Goal: Check status: Check status

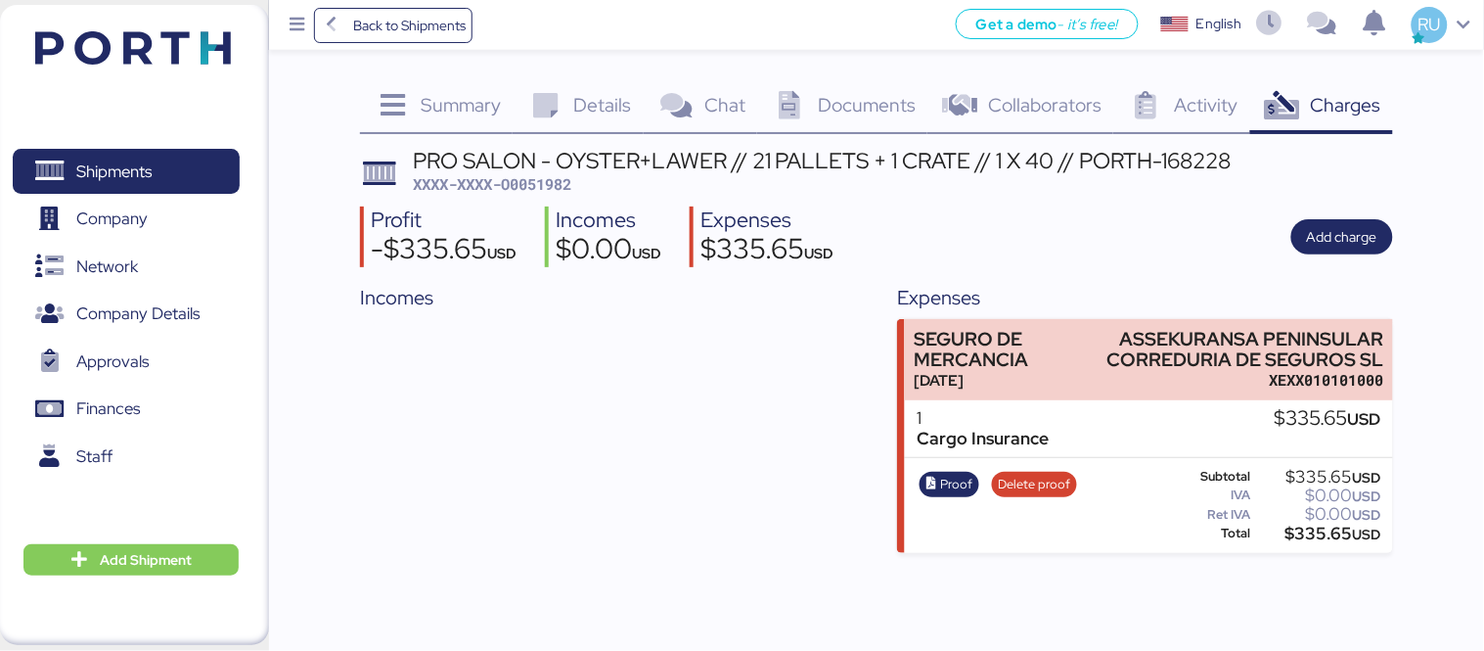
click at [137, 46] on img at bounding box center [133, 47] width 196 height 33
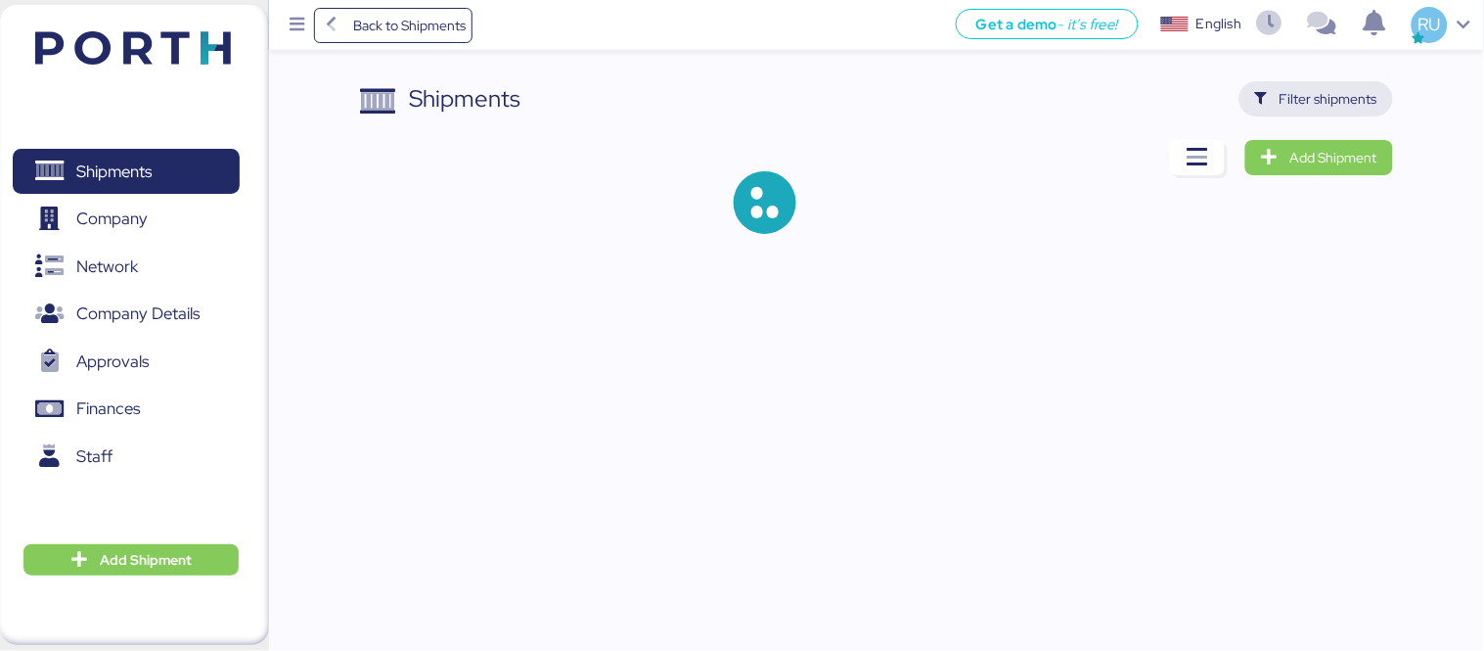
click at [1324, 106] on span "Filter shipments" at bounding box center [1329, 98] width 98 height 23
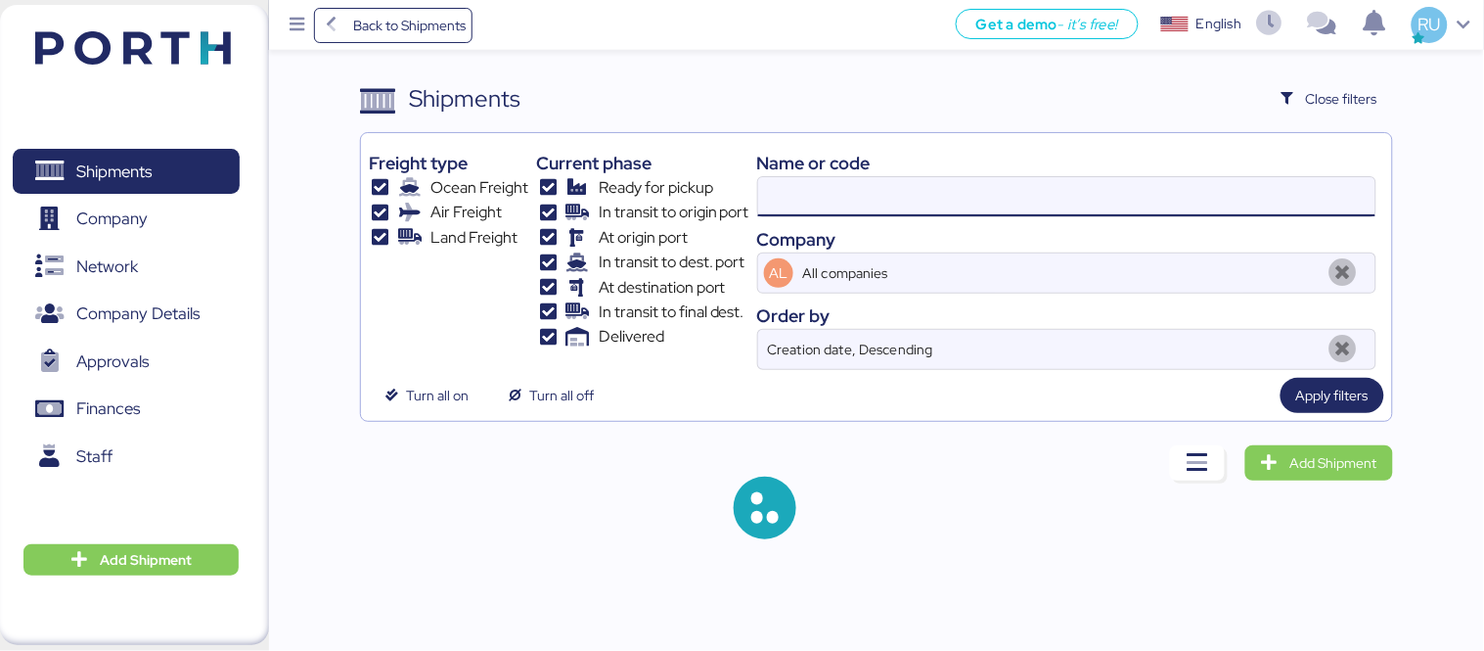
click at [981, 203] on input at bounding box center [1066, 196] width 617 height 39
paste input "A0046074"
type input "A0046074"
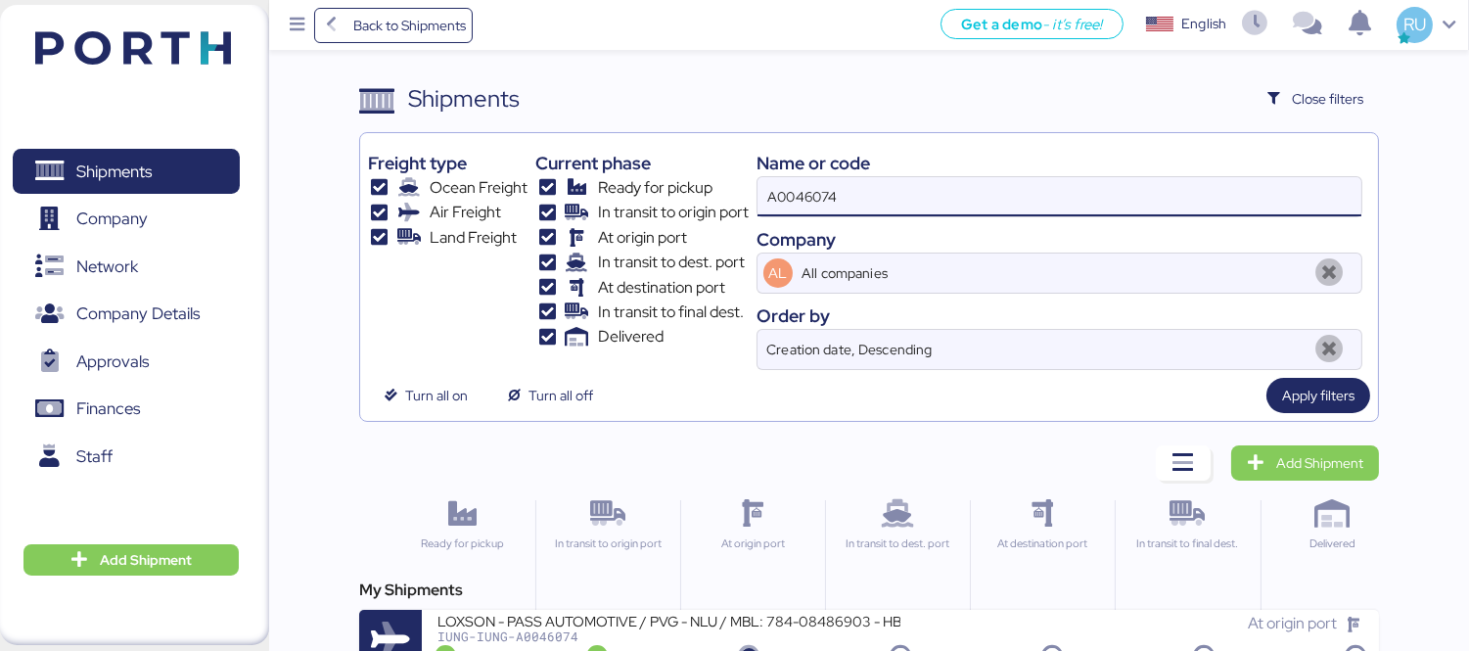
scroll to position [36, 0]
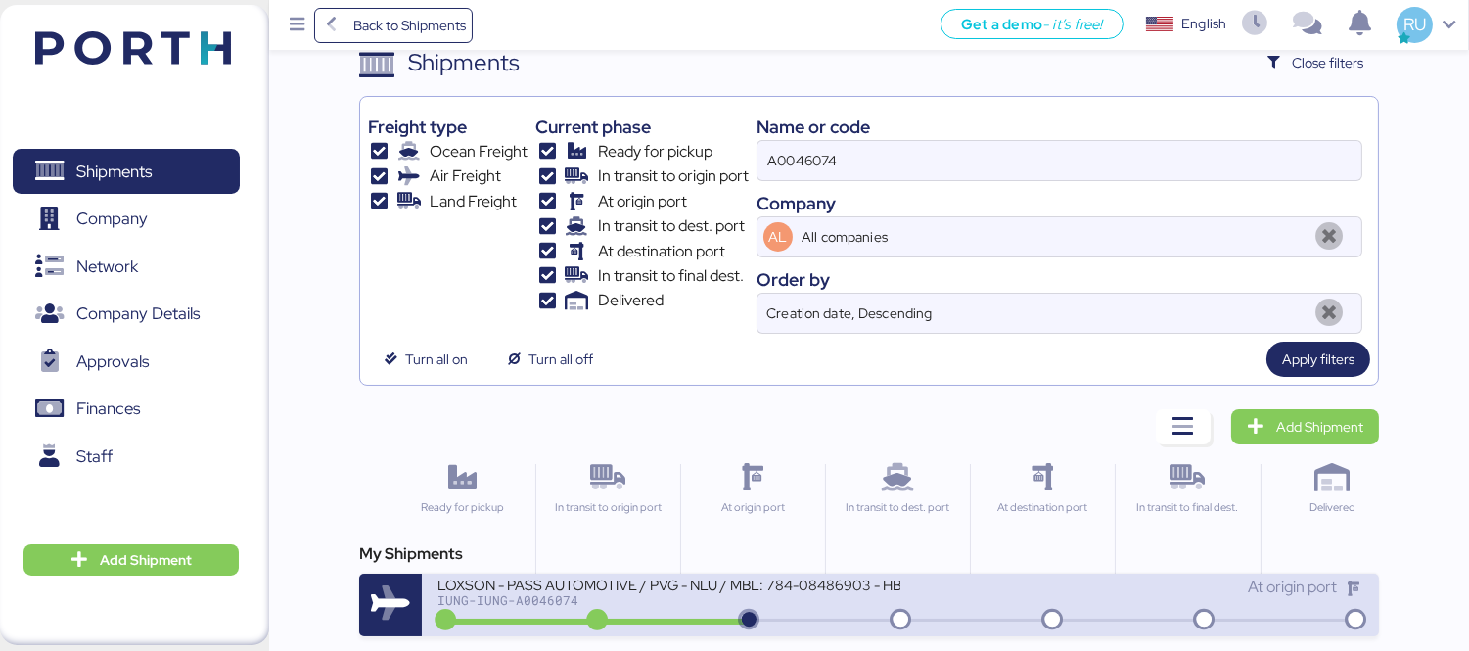
click at [842, 584] on div "LOXSON - PASS AUTOMOTIVE / PVG - NLU / MBL: 784-08486903 - HBL: LXN24100419" at bounding box center [668, 583] width 463 height 17
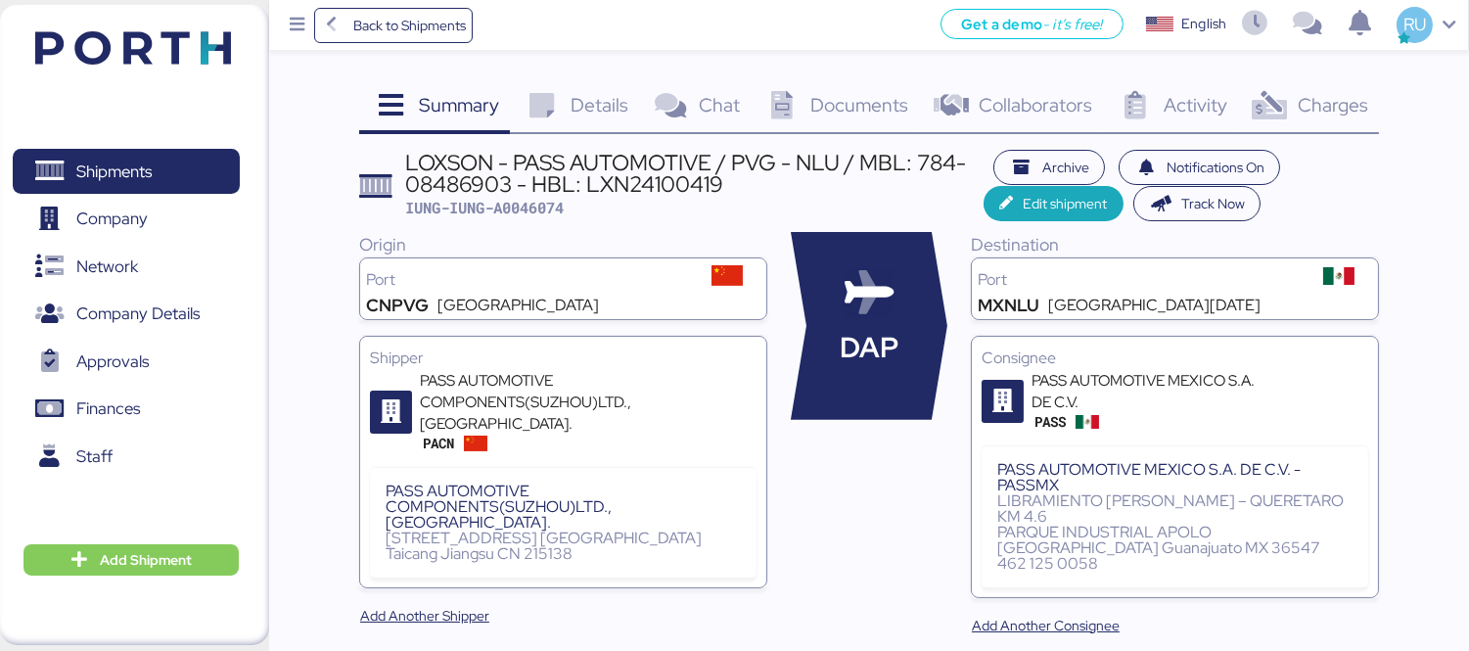
click at [1295, 113] on div "Charges 0" at bounding box center [1308, 107] width 141 height 53
